Goal: Information Seeking & Learning: Check status

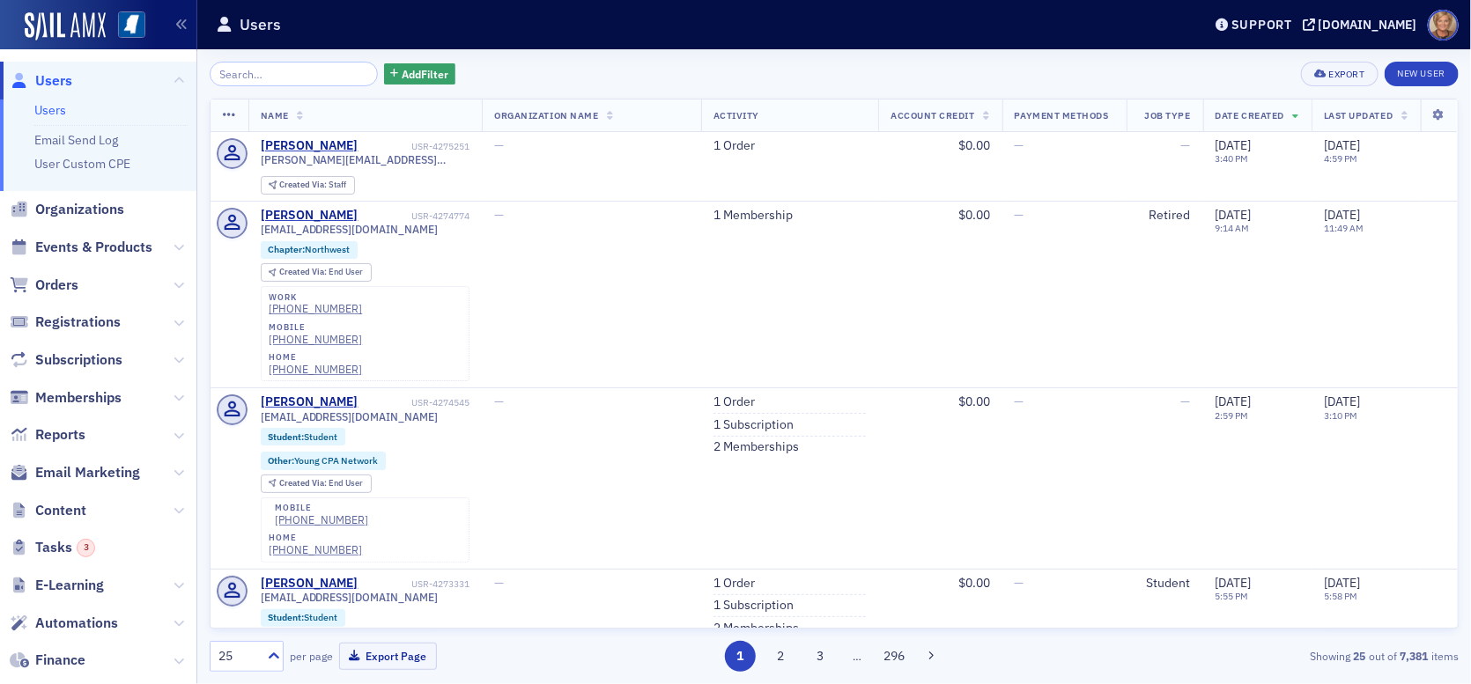
click at [236, 76] on input "search" at bounding box center [294, 74] width 168 height 25
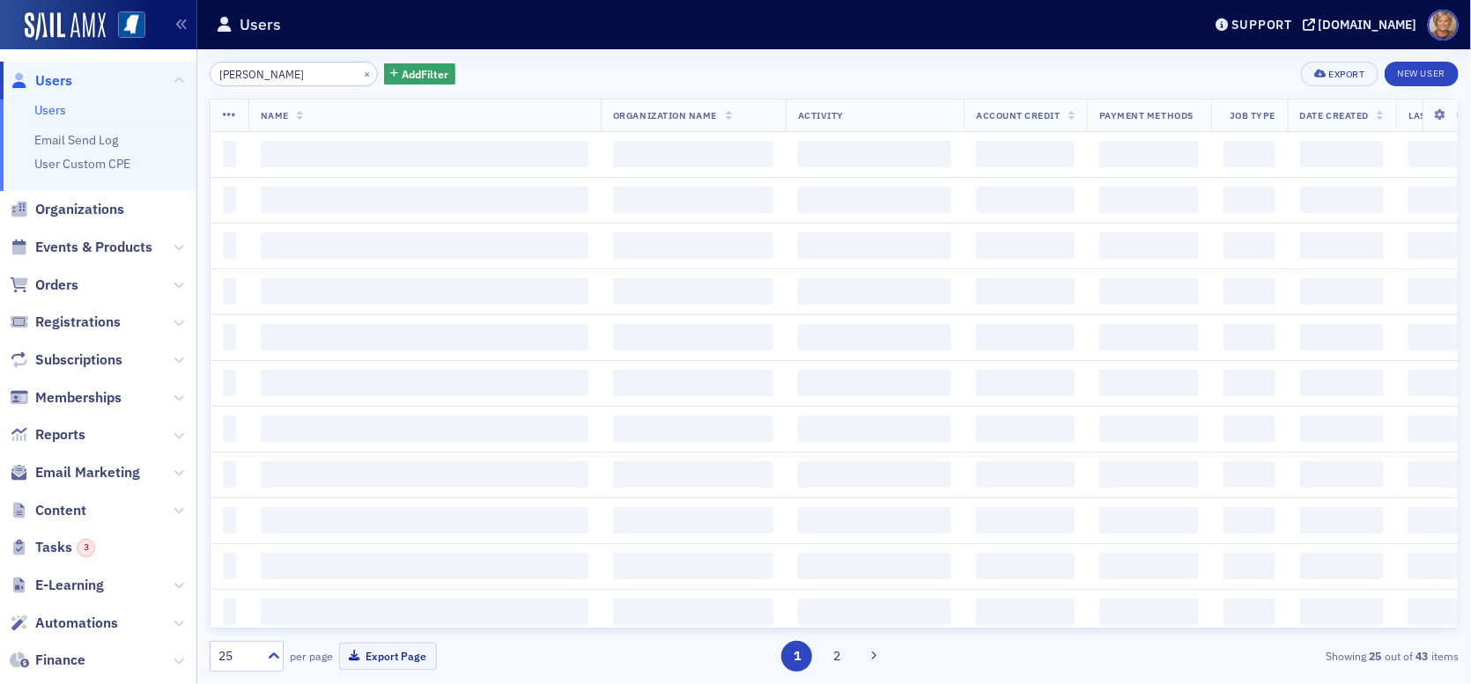
type input "[PERSON_NAME]"
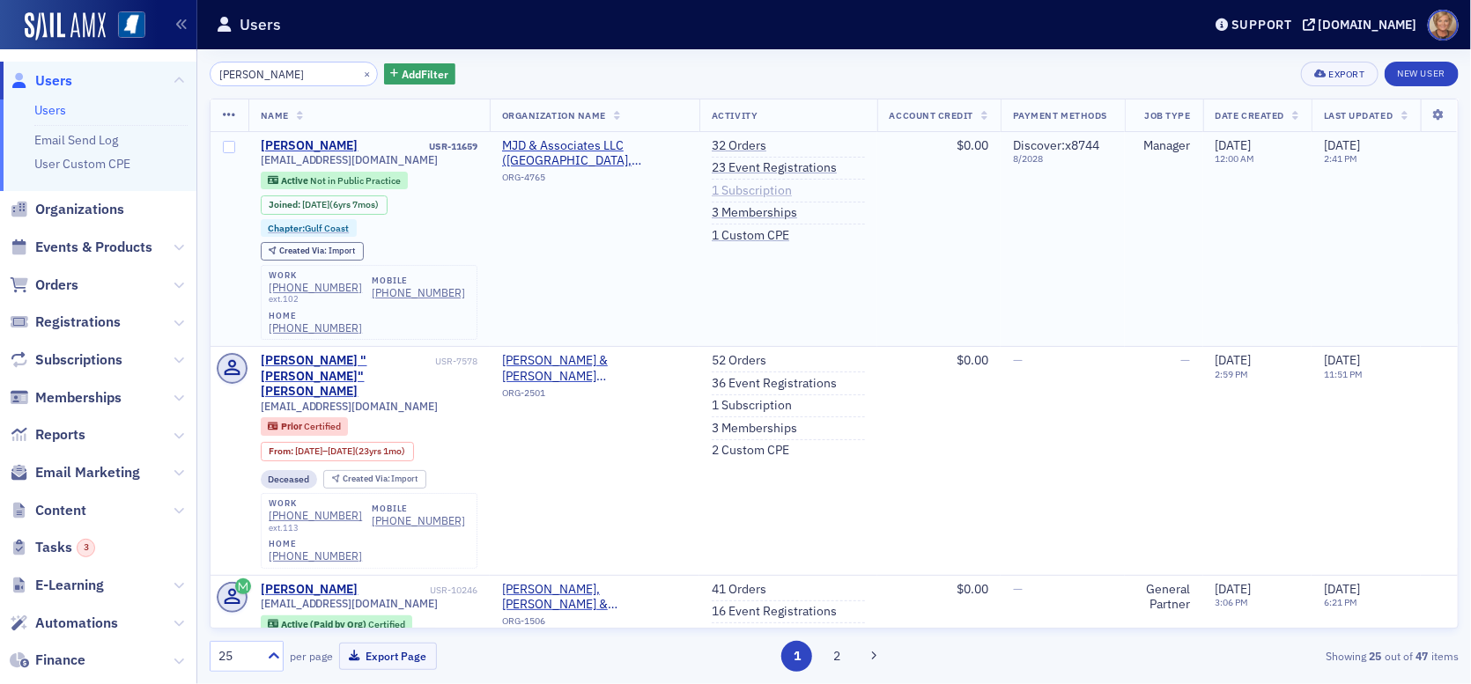
click at [751, 188] on link "1 Subscription" at bounding box center [752, 191] width 80 height 16
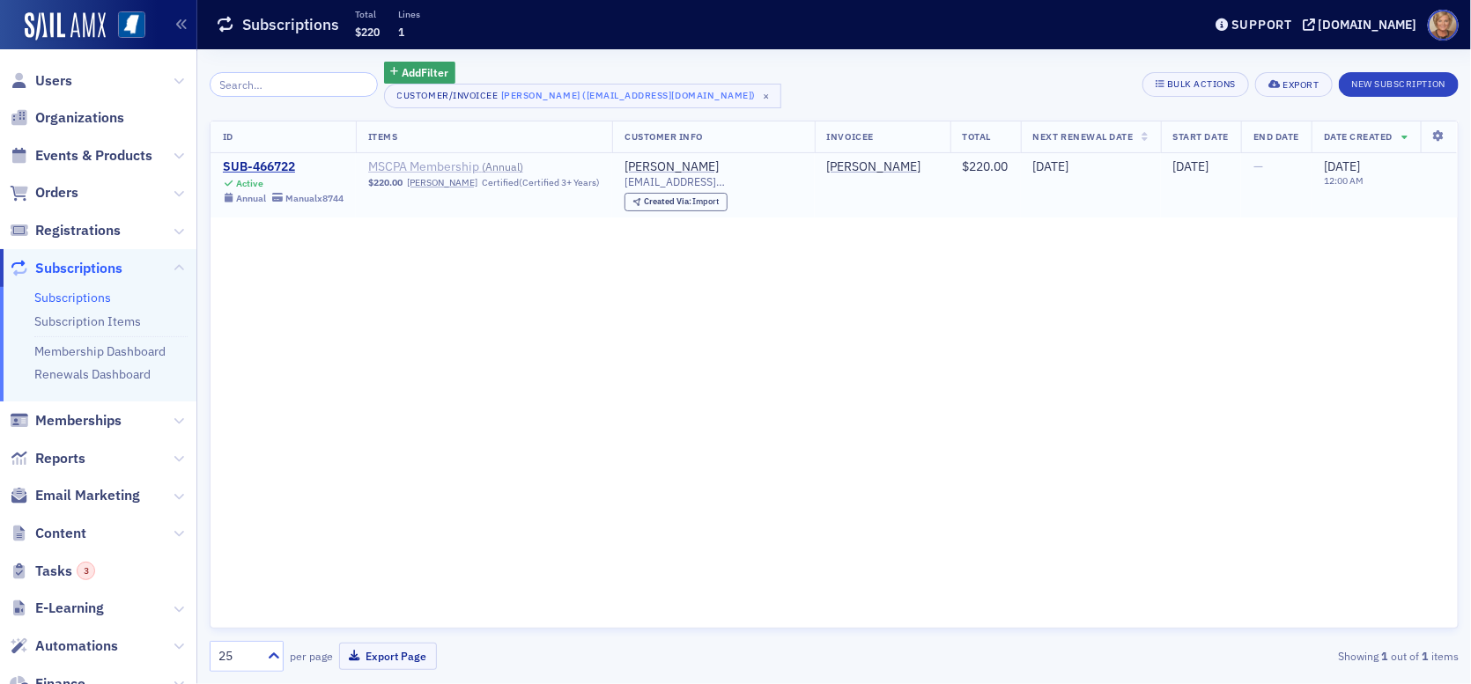
click at [460, 165] on span "MSCPA Membership ( Annual )" at bounding box center [479, 167] width 222 height 16
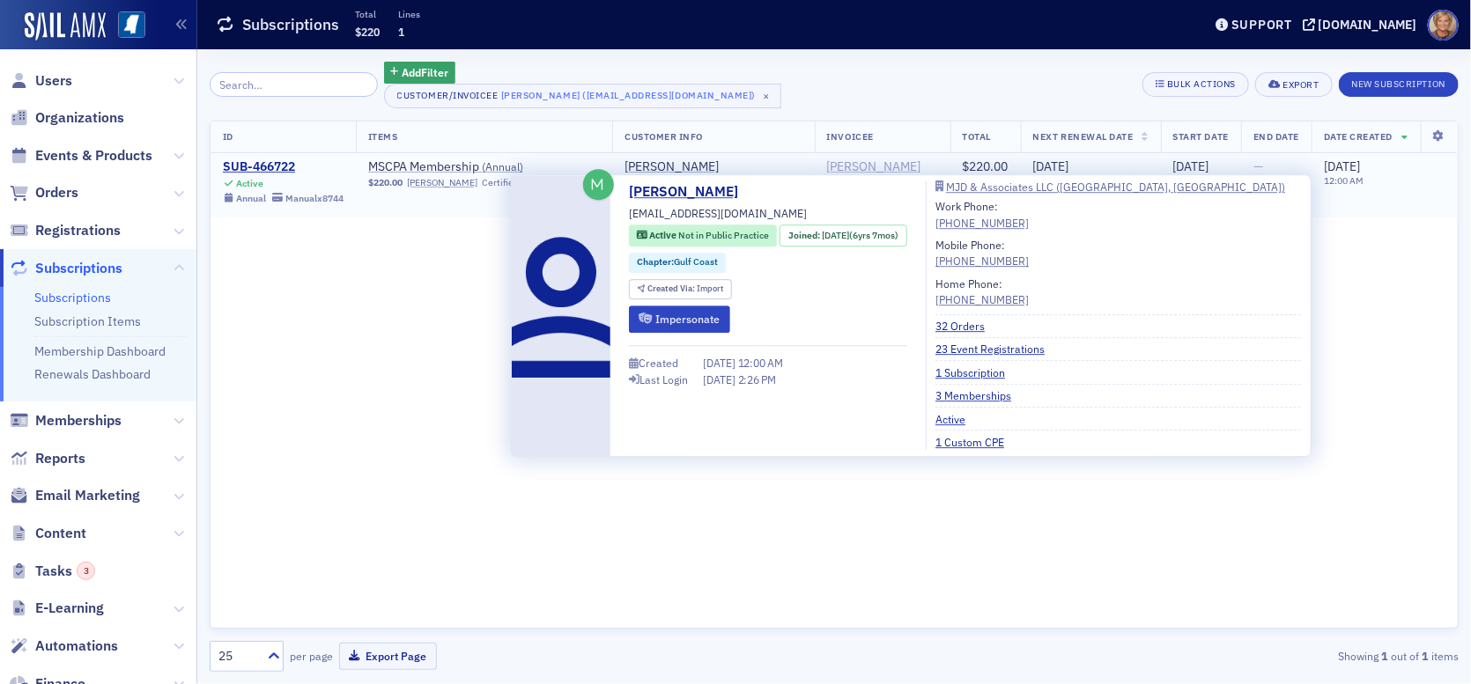
click at [849, 161] on div "[PERSON_NAME]" at bounding box center [874, 167] width 94 height 16
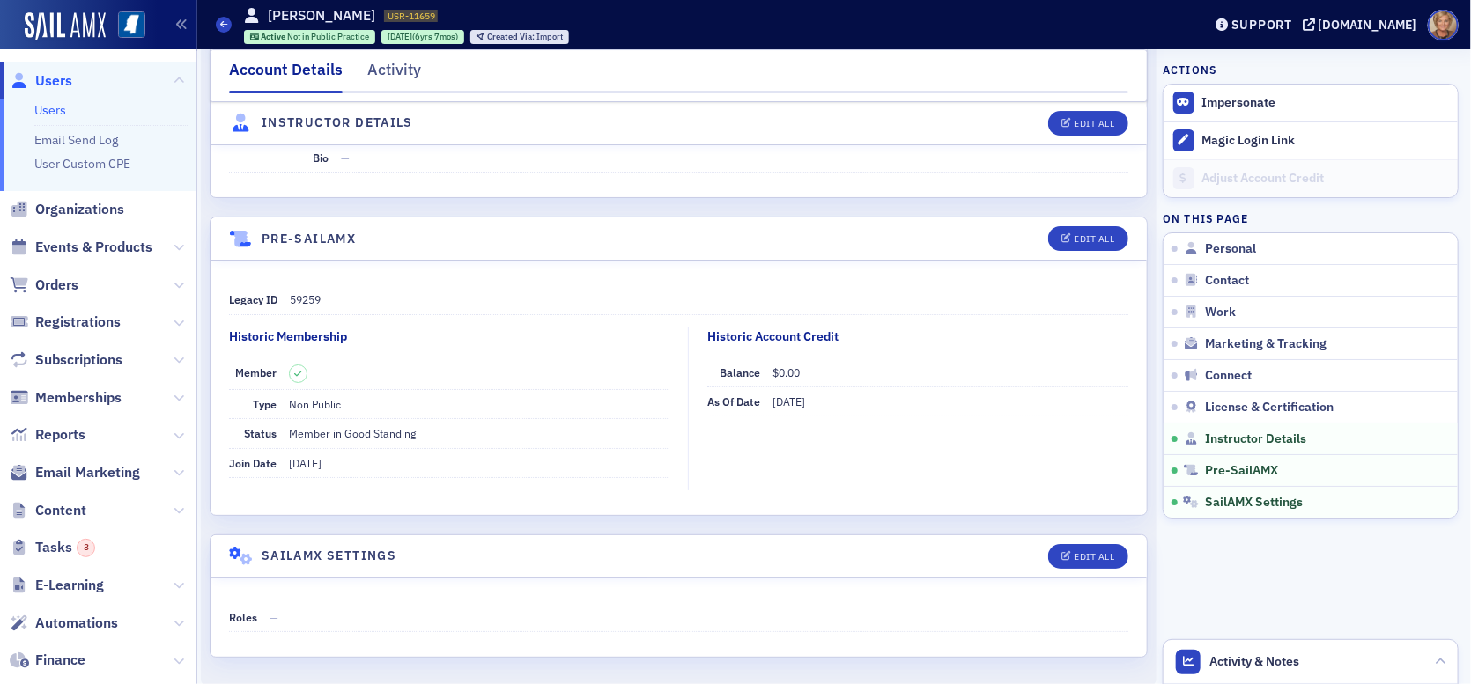
scroll to position [3190, 0]
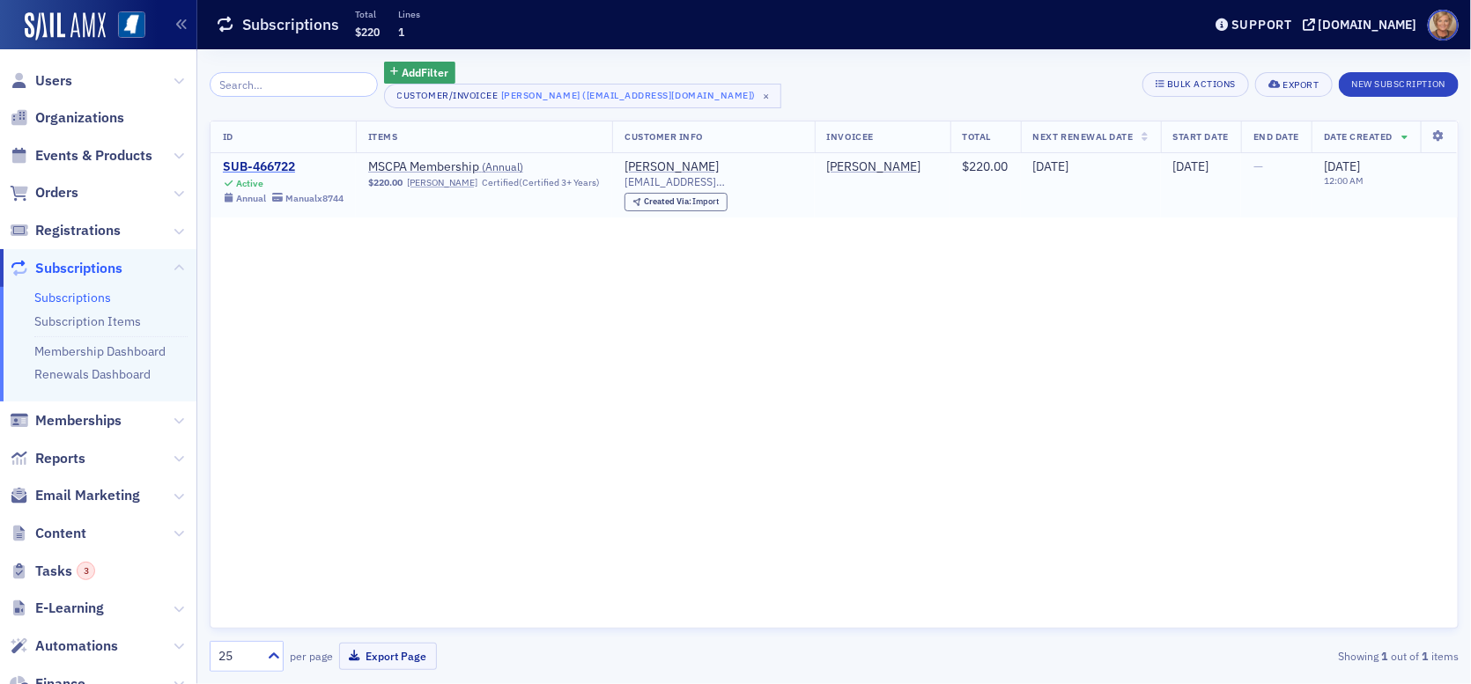
click at [296, 162] on div "SUB-466722" at bounding box center [283, 167] width 121 height 16
click at [827, 167] on div "[PERSON_NAME]" at bounding box center [874, 167] width 94 height 16
